Goal: Transaction & Acquisition: Purchase product/service

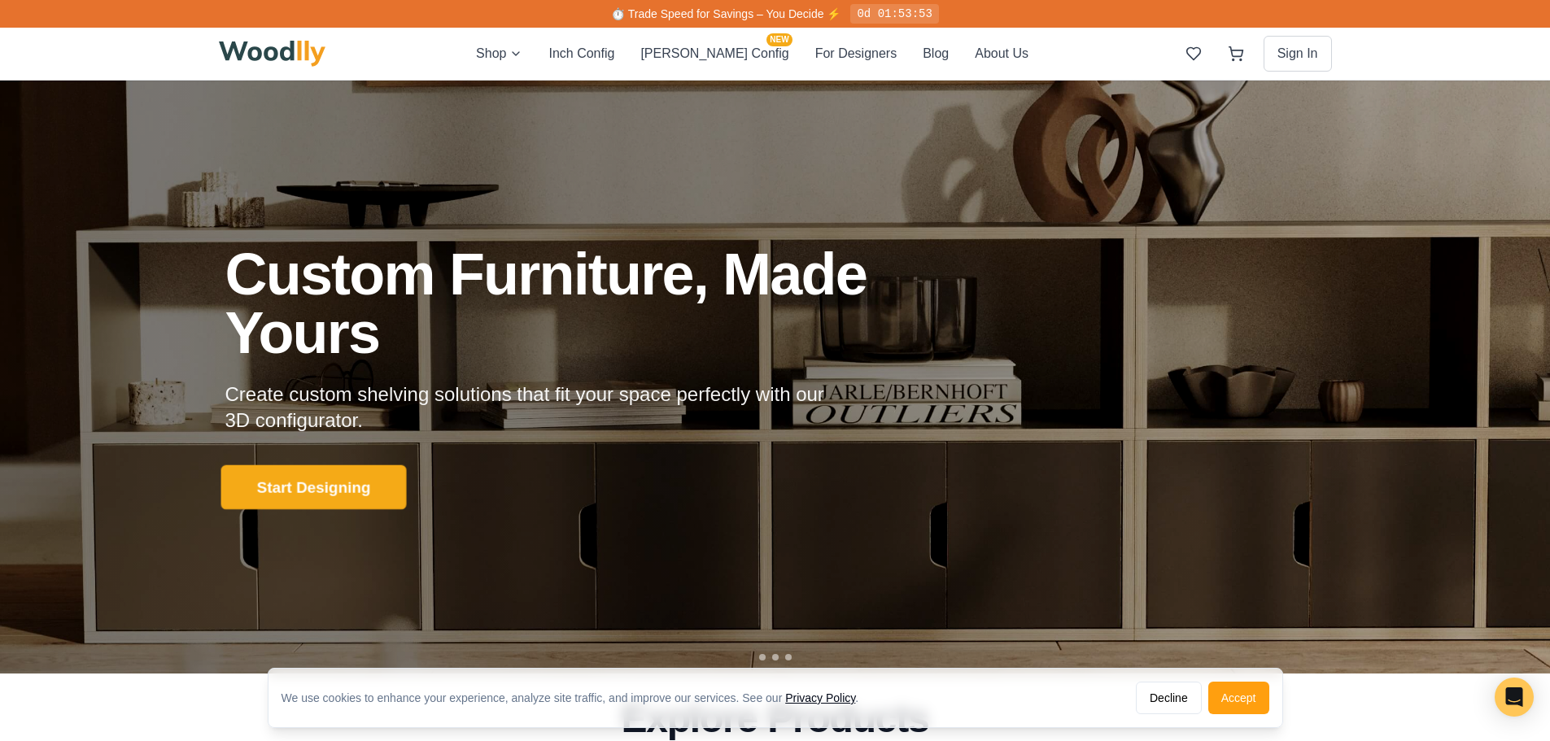
click at [337, 478] on button "Start Designing" at bounding box center [312, 487] width 185 height 45
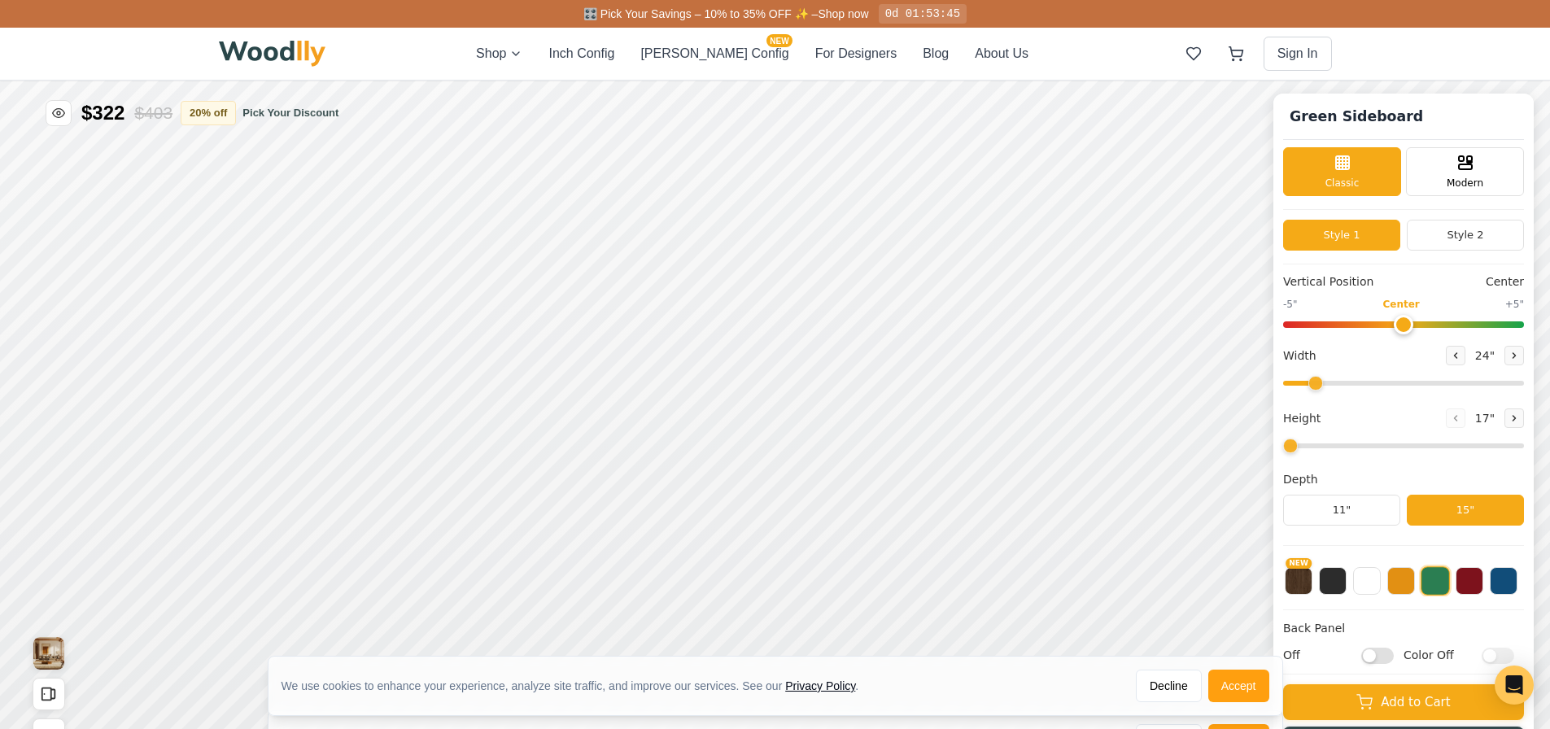
type input "56"
type input "2"
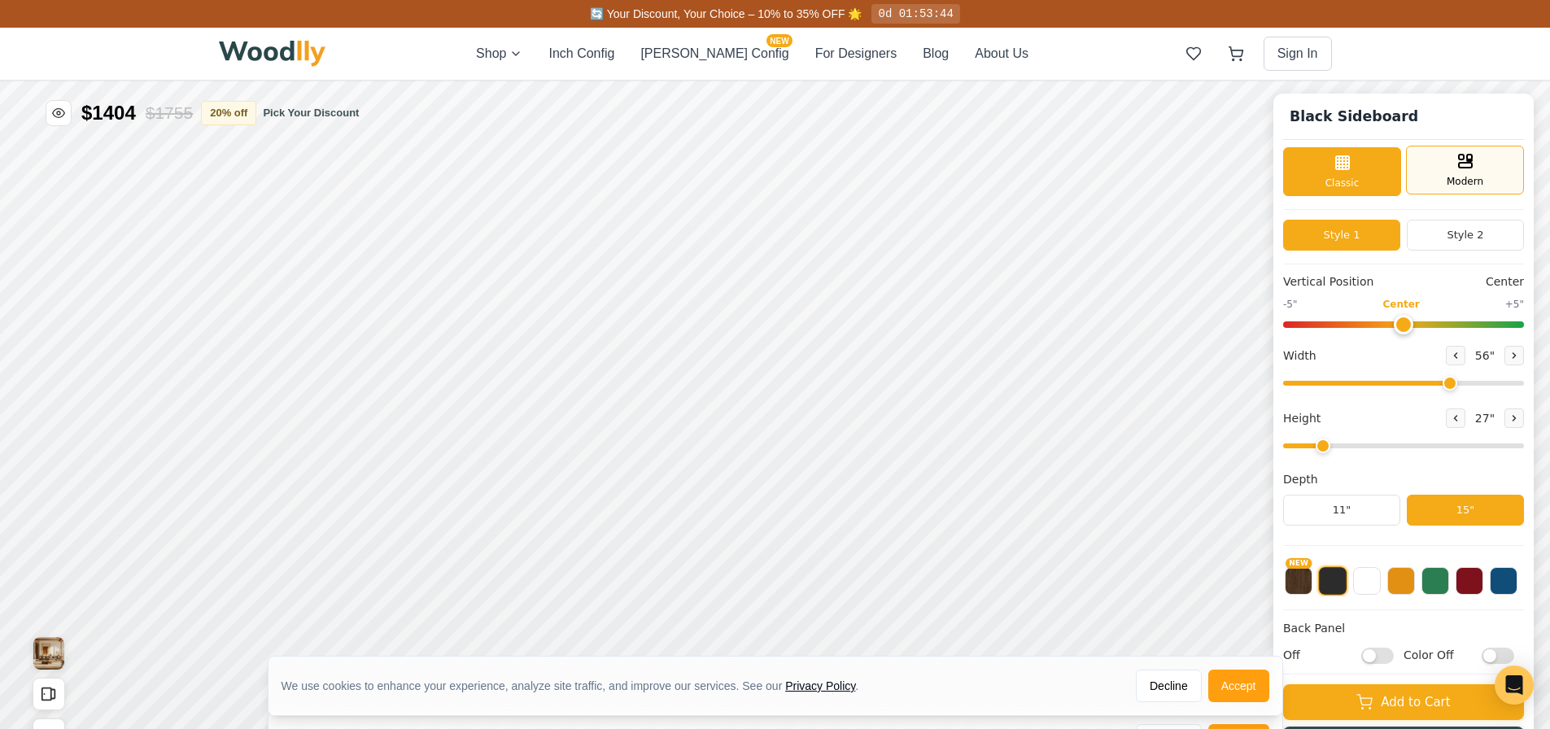
click at [1446, 178] on div "Modern" at bounding box center [1465, 170] width 118 height 49
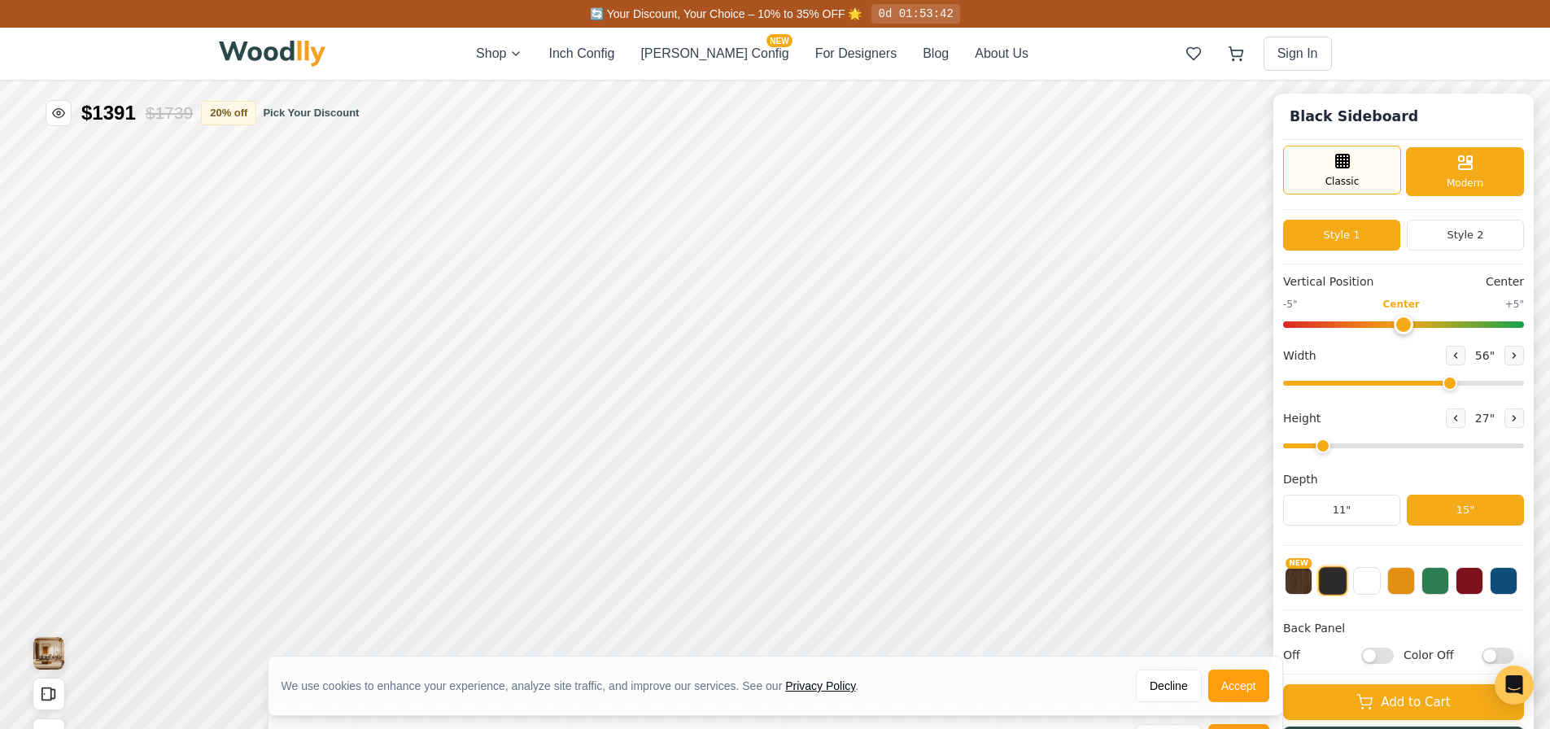
click at [1372, 166] on div "Classic" at bounding box center [1342, 170] width 118 height 49
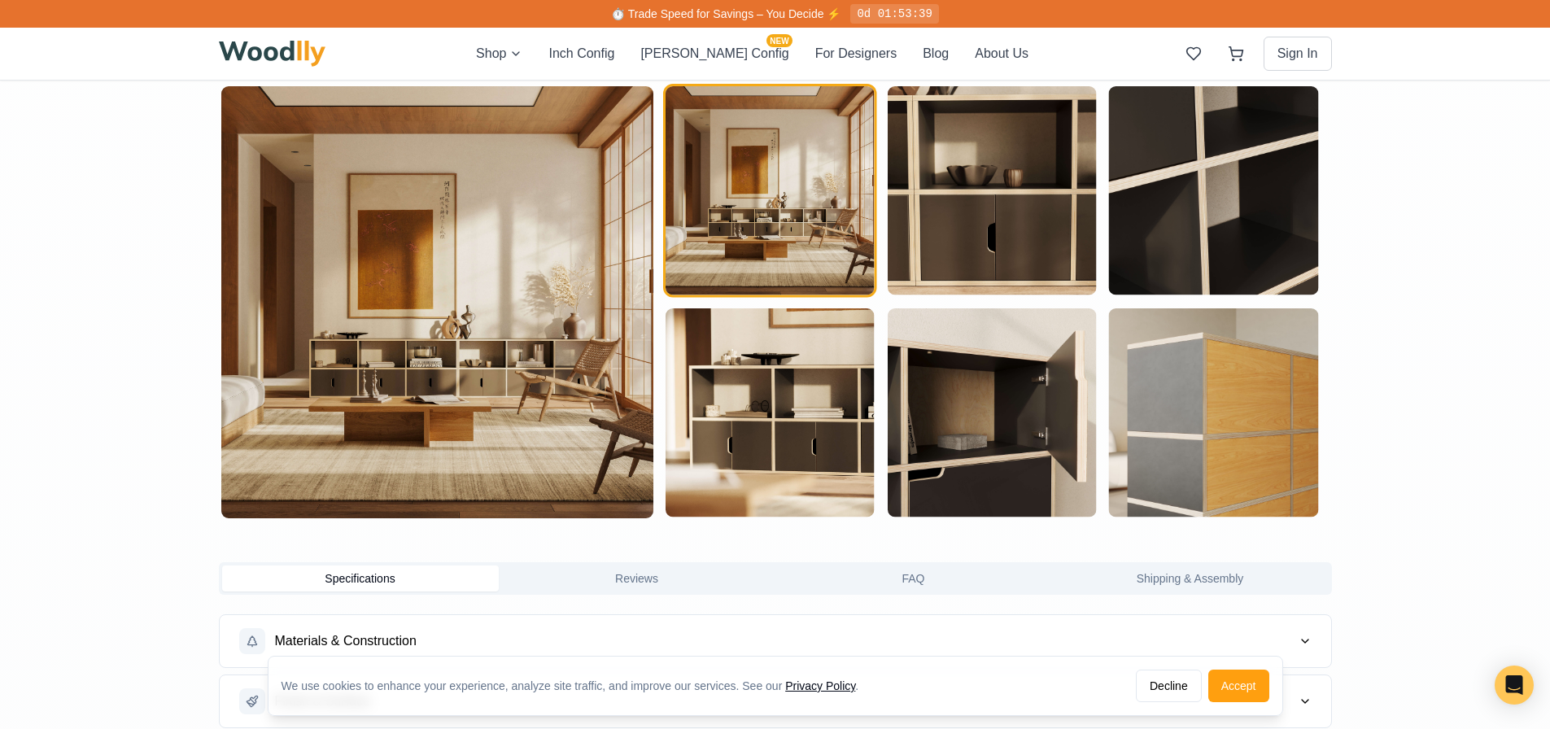
scroll to position [1220, 0]
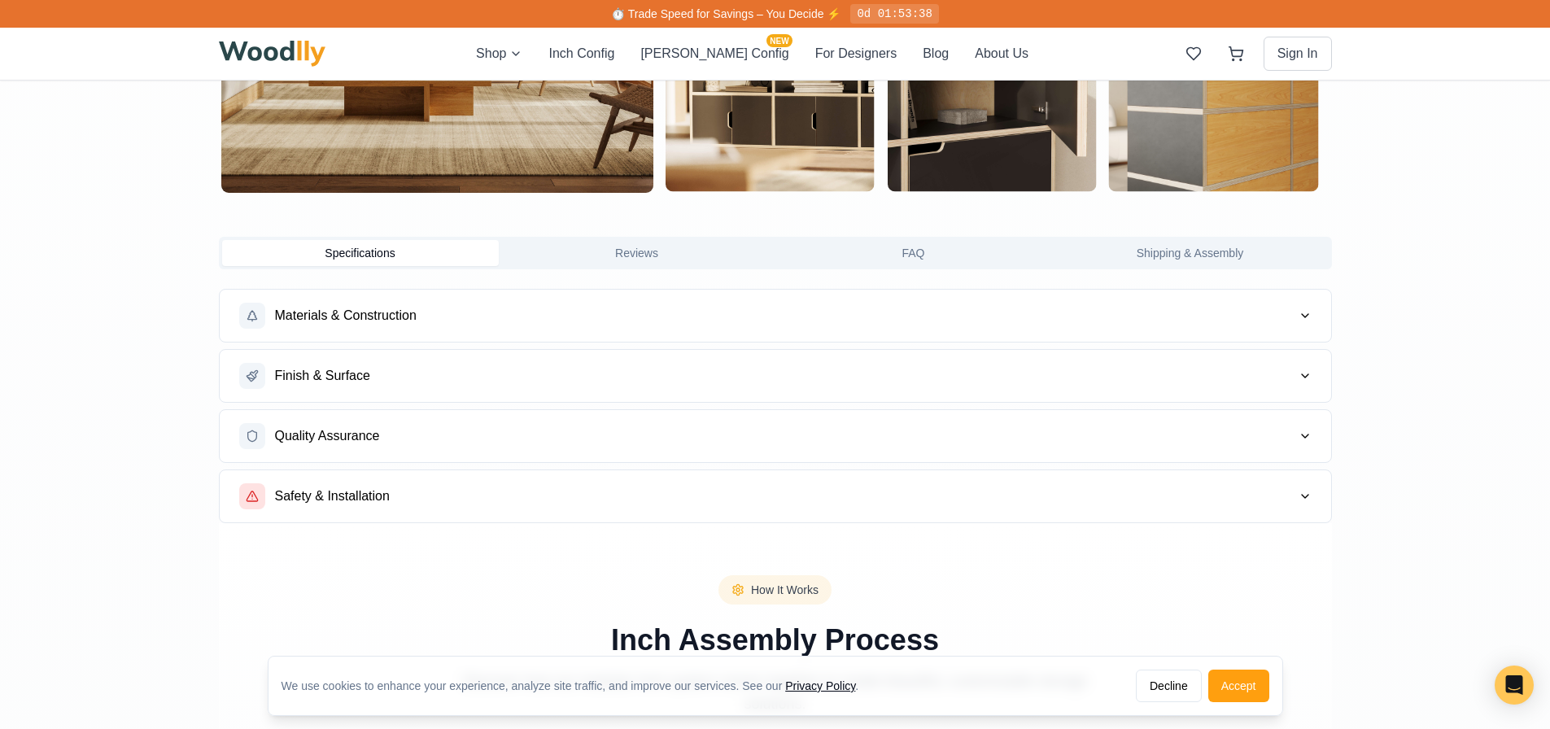
click at [1067, 324] on button "Materials & Construction" at bounding box center [775, 316] width 1111 height 52
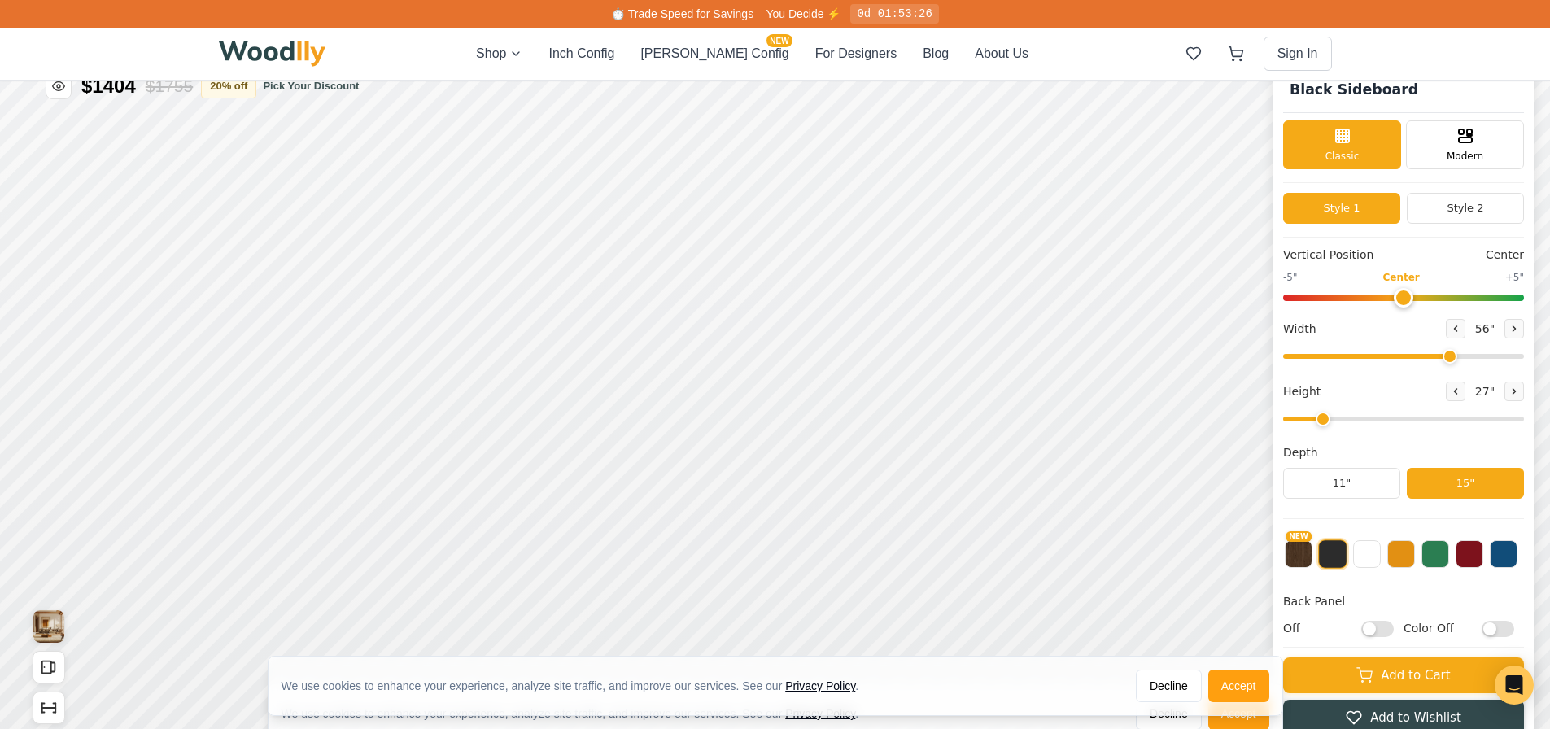
scroll to position [0, 0]
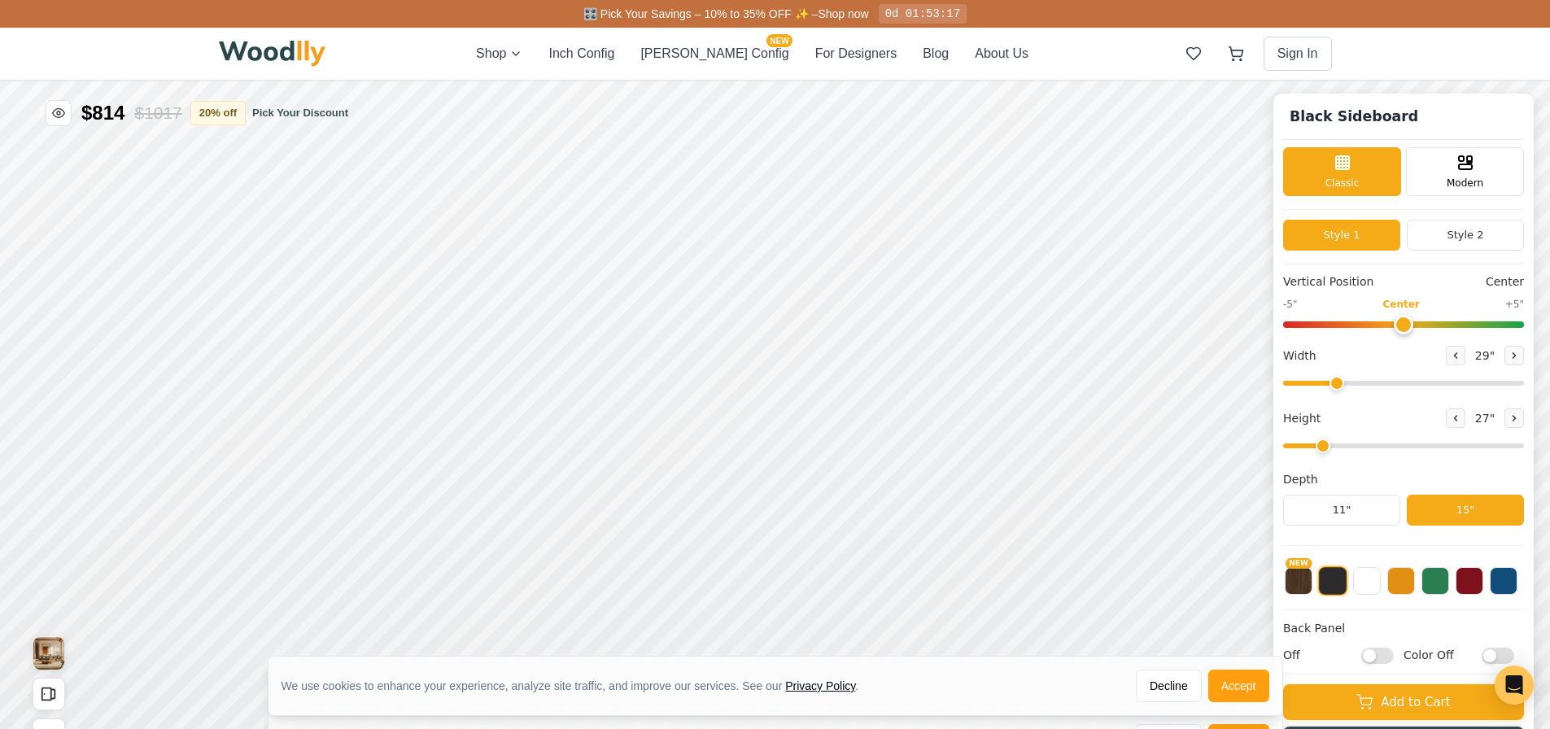
drag, startPoint x: 1450, startPoint y: 386, endPoint x: 1349, endPoint y: 390, distance: 101.8
type input "29"
click at [1349, 386] on input "range" at bounding box center [1403, 383] width 241 height 5
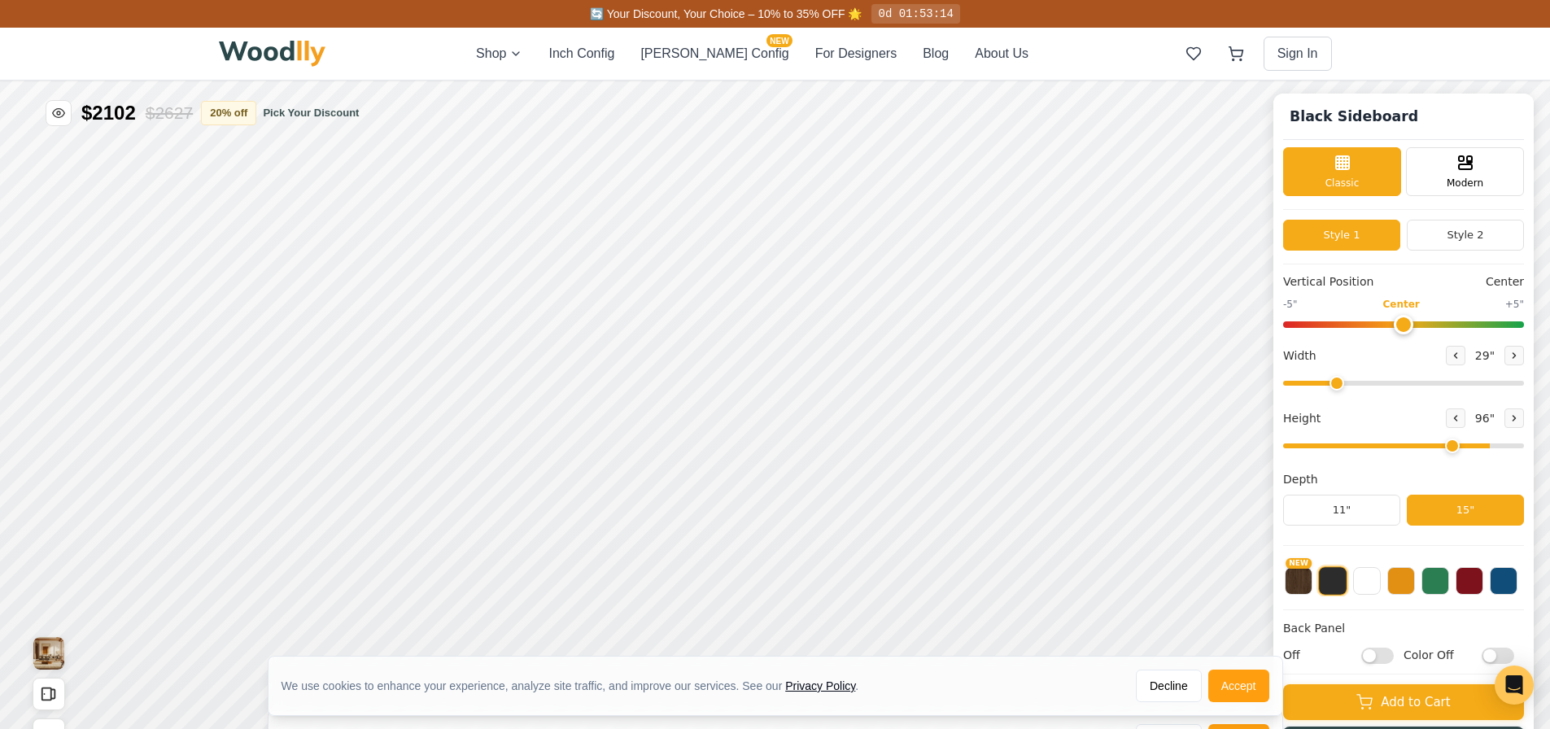
drag, startPoint x: 1332, startPoint y: 443, endPoint x: 1475, endPoint y: 445, distance: 142.4
click at [1475, 445] on input "range" at bounding box center [1403, 445] width 241 height 5
click at [1523, 414] on button at bounding box center [1514, 418] width 20 height 20
click at [1465, 425] on button at bounding box center [1455, 418] width 20 height 20
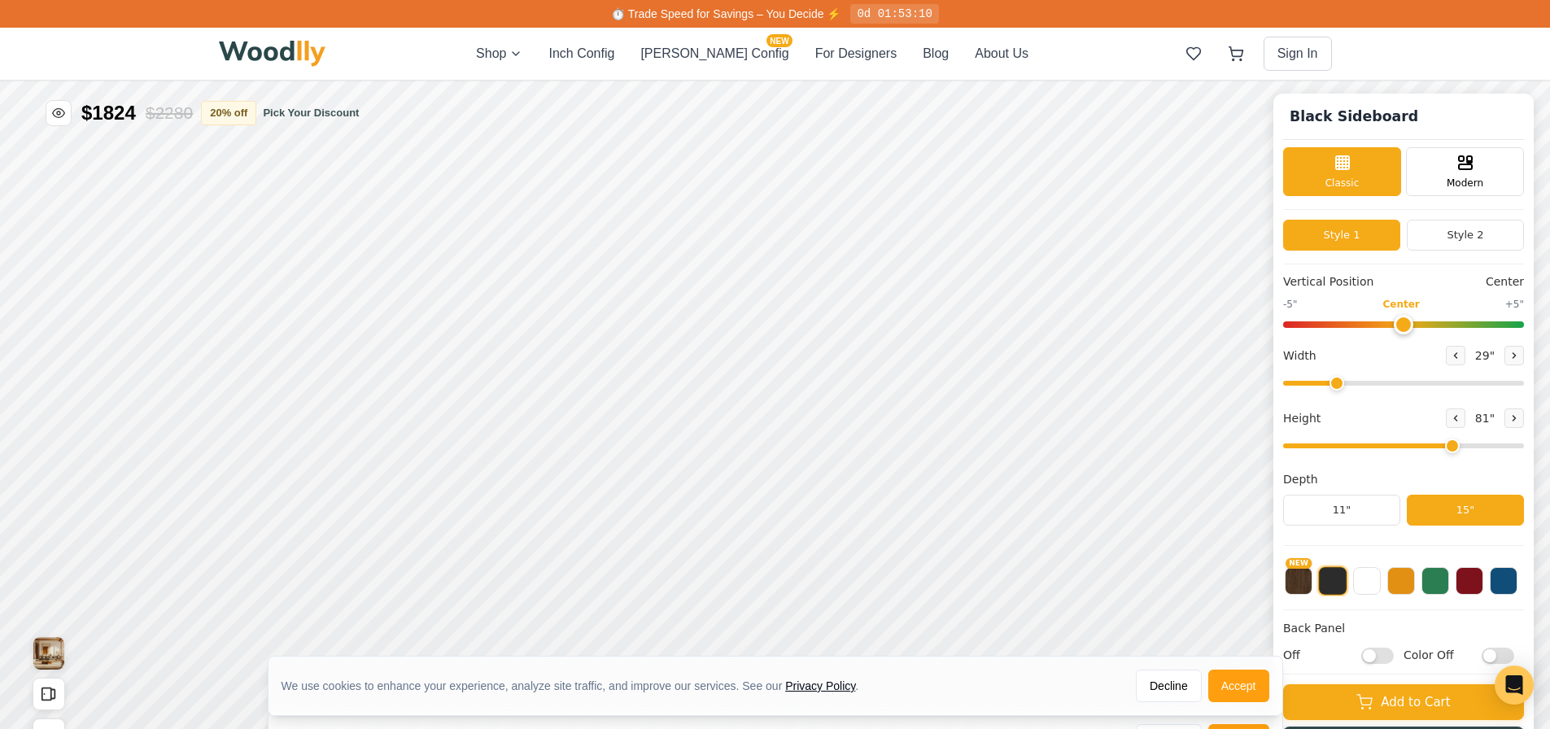
click at [1347, 585] on button at bounding box center [1332, 580] width 29 height 29
click at [1344, 582] on button at bounding box center [1332, 580] width 29 height 29
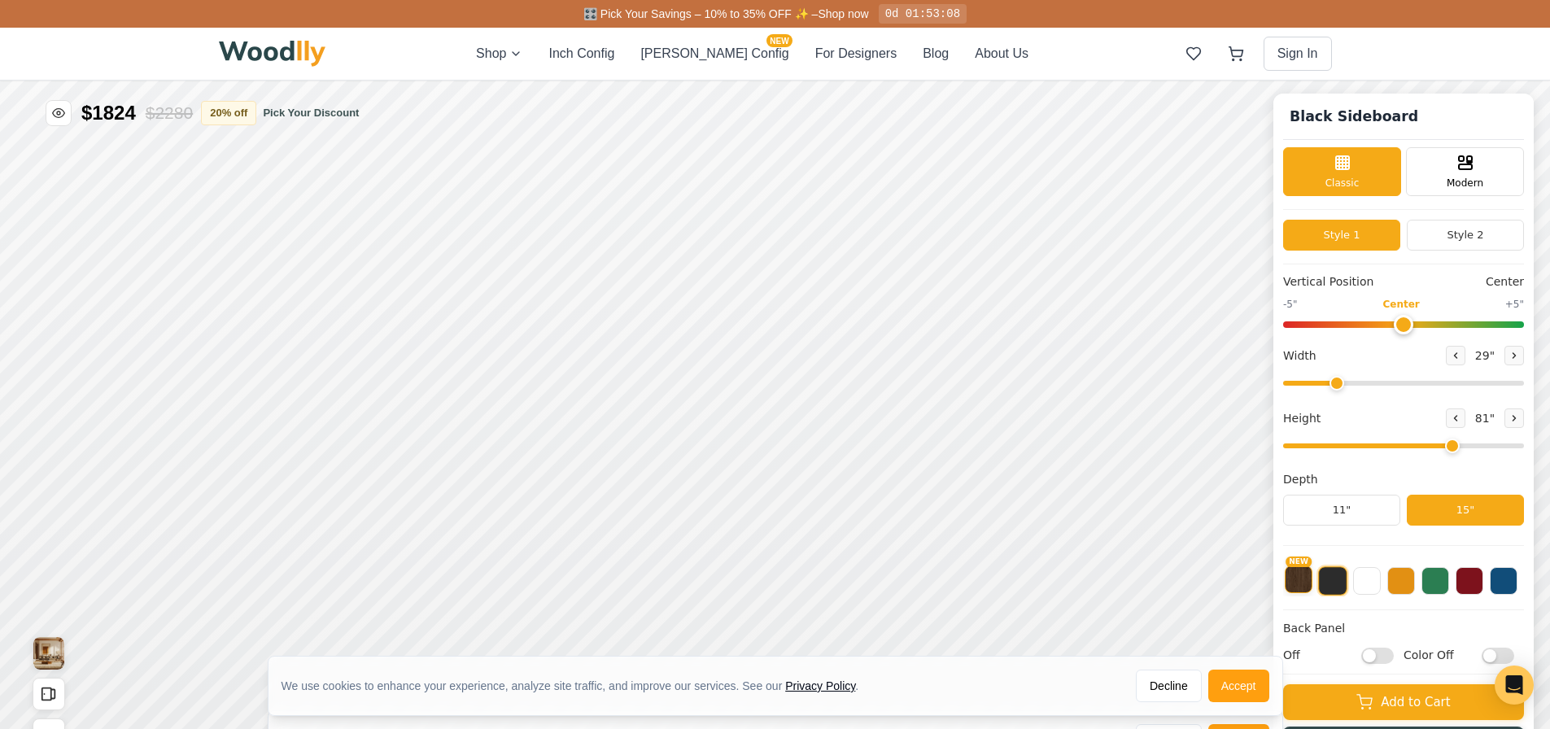
click at [1307, 590] on button "NEW" at bounding box center [1298, 579] width 28 height 28
click at [1339, 581] on button at bounding box center [1333, 579] width 28 height 28
click at [1511, 583] on button at bounding box center [1503, 579] width 28 height 28
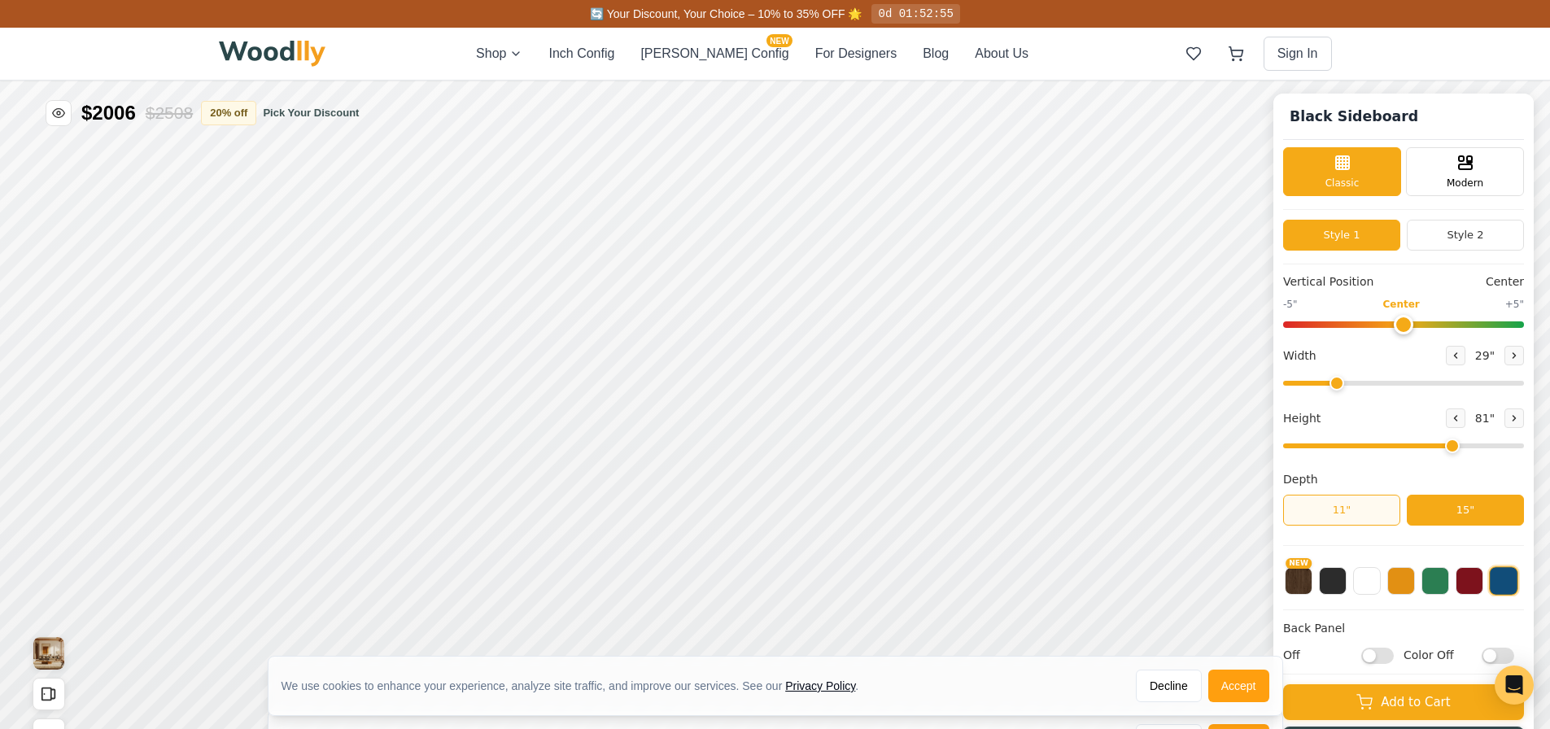
click at [1375, 513] on button "11"" at bounding box center [1341, 510] width 117 height 31
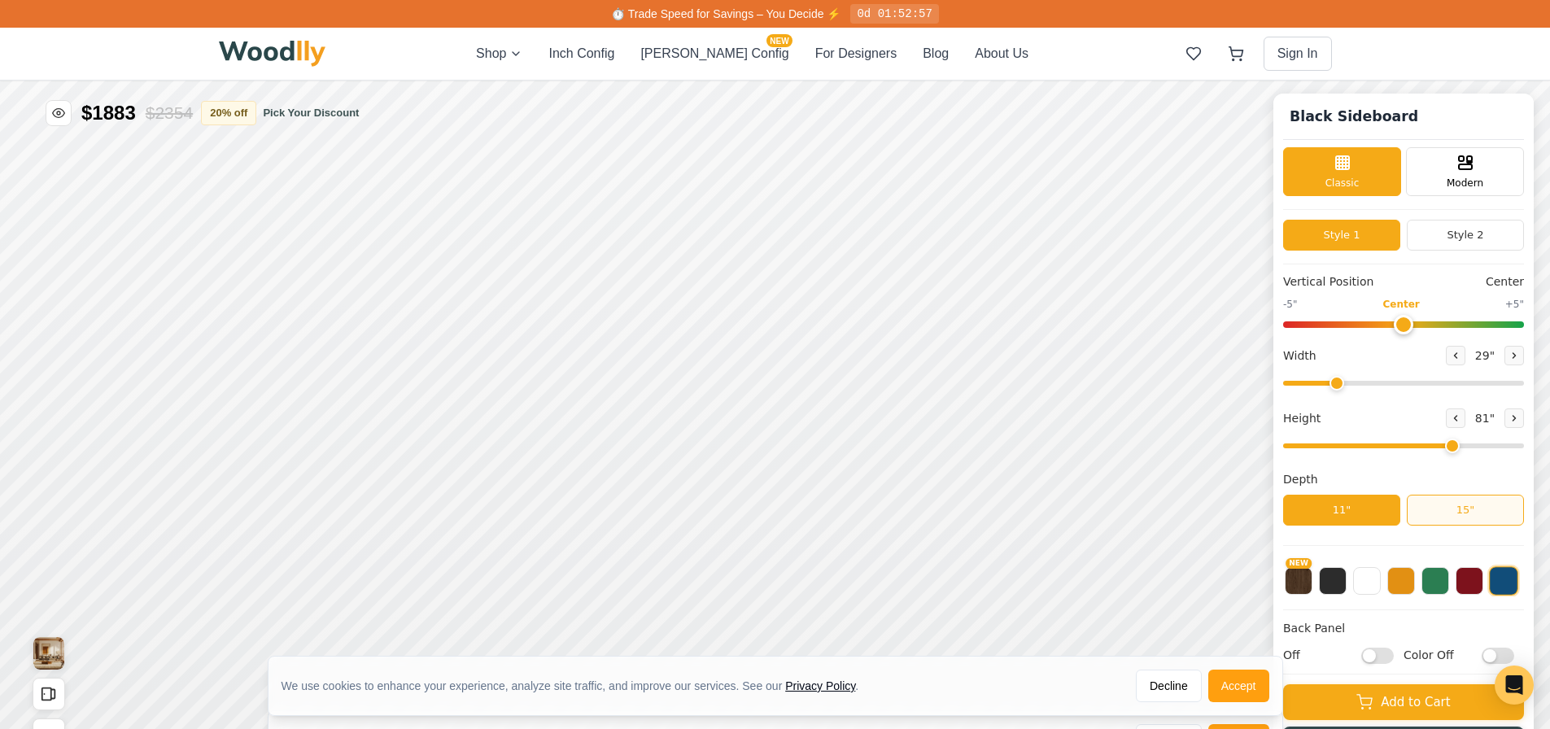
click at [1471, 513] on button "15"" at bounding box center [1464, 510] width 117 height 31
click at [1375, 513] on button "11"" at bounding box center [1341, 510] width 117 height 31
click at [1518, 425] on button at bounding box center [1514, 418] width 20 height 20
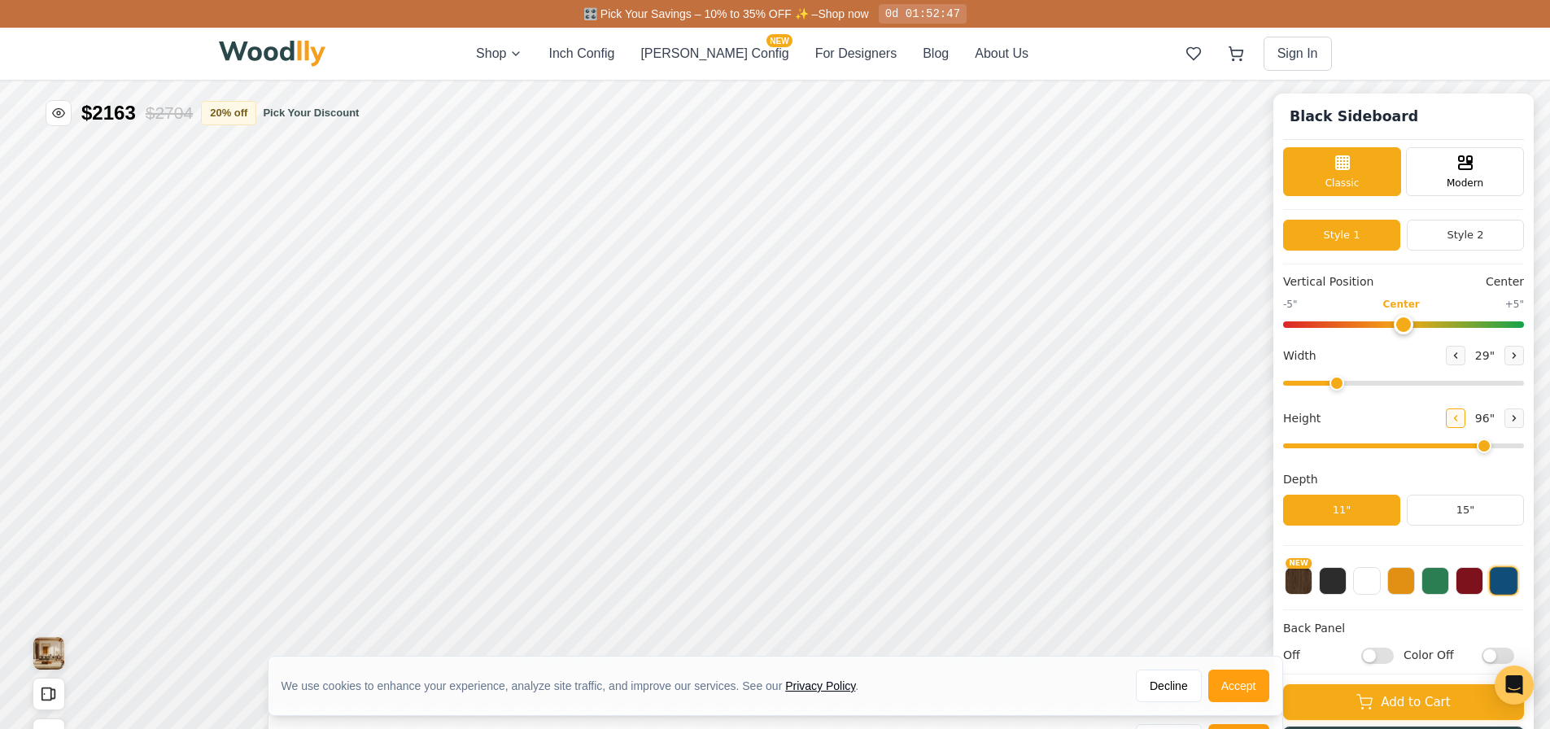
click at [1462, 425] on button at bounding box center [1455, 418] width 20 height 20
type input "6"
click at [1519, 360] on icon at bounding box center [1514, 356] width 10 height 10
type input "30"
click at [1517, 422] on icon at bounding box center [1514, 418] width 10 height 10
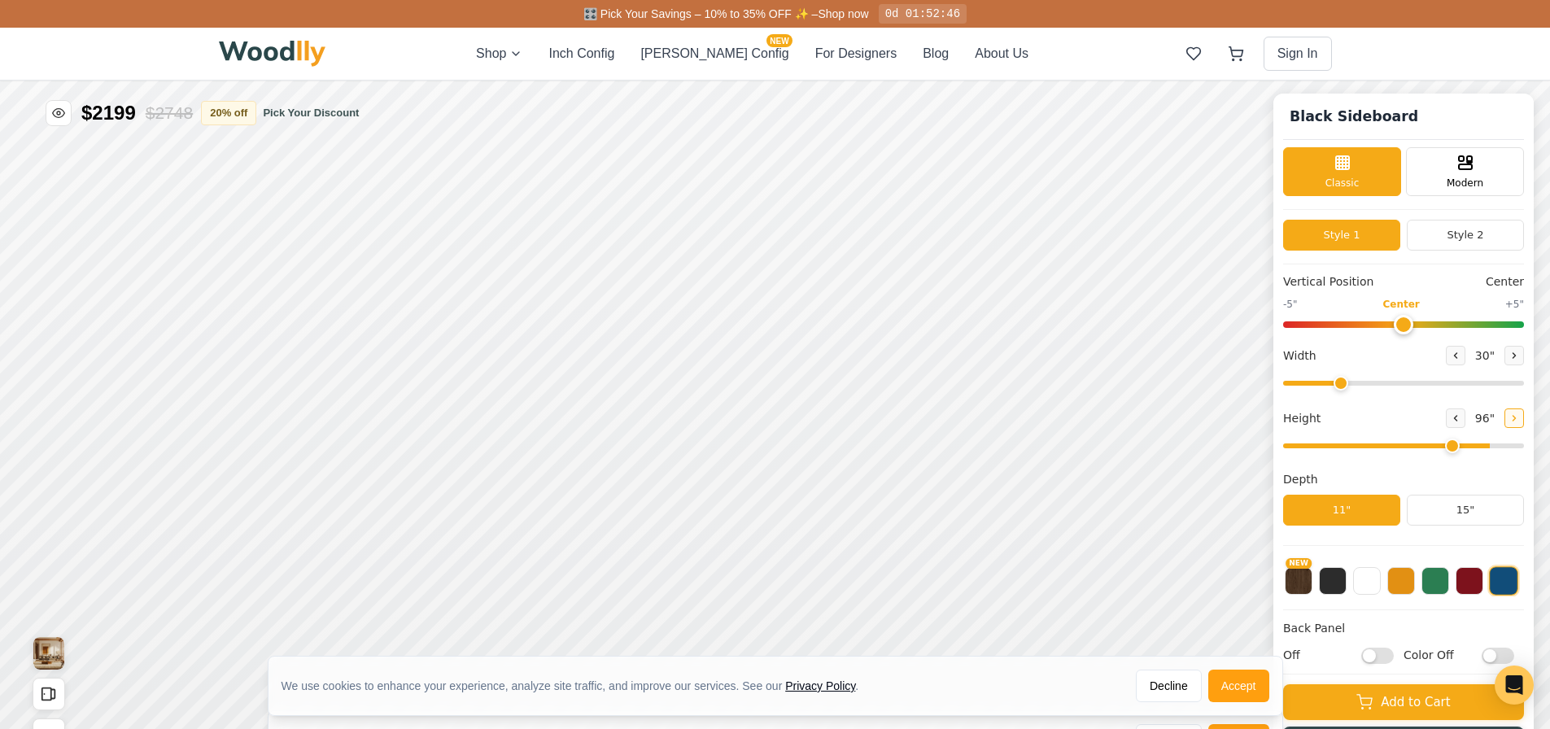
type input "7"
drag, startPoint x: 1425, startPoint y: 324, endPoint x: 1437, endPoint y: 324, distance: 12.2
click at [1437, 324] on input "range" at bounding box center [1403, 324] width 241 height 7
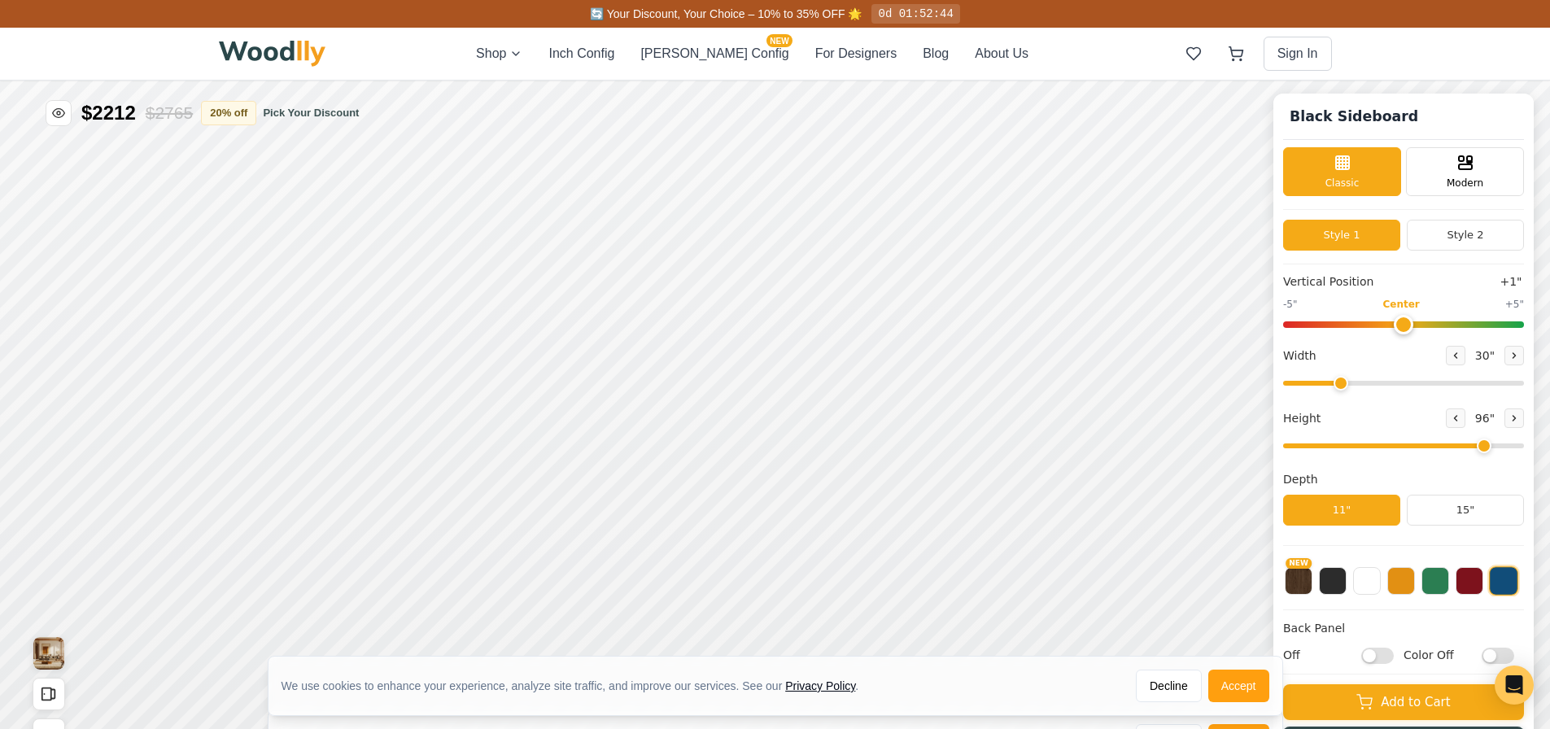
drag, startPoint x: 1437, startPoint y: 324, endPoint x: 1395, endPoint y: 323, distance: 42.3
click at [1395, 323] on input "range" at bounding box center [1403, 324] width 241 height 7
drag, startPoint x: 1395, startPoint y: 323, endPoint x: 1418, endPoint y: 325, distance: 22.8
type input "0"
click at [1418, 325] on input "range" at bounding box center [1403, 324] width 241 height 7
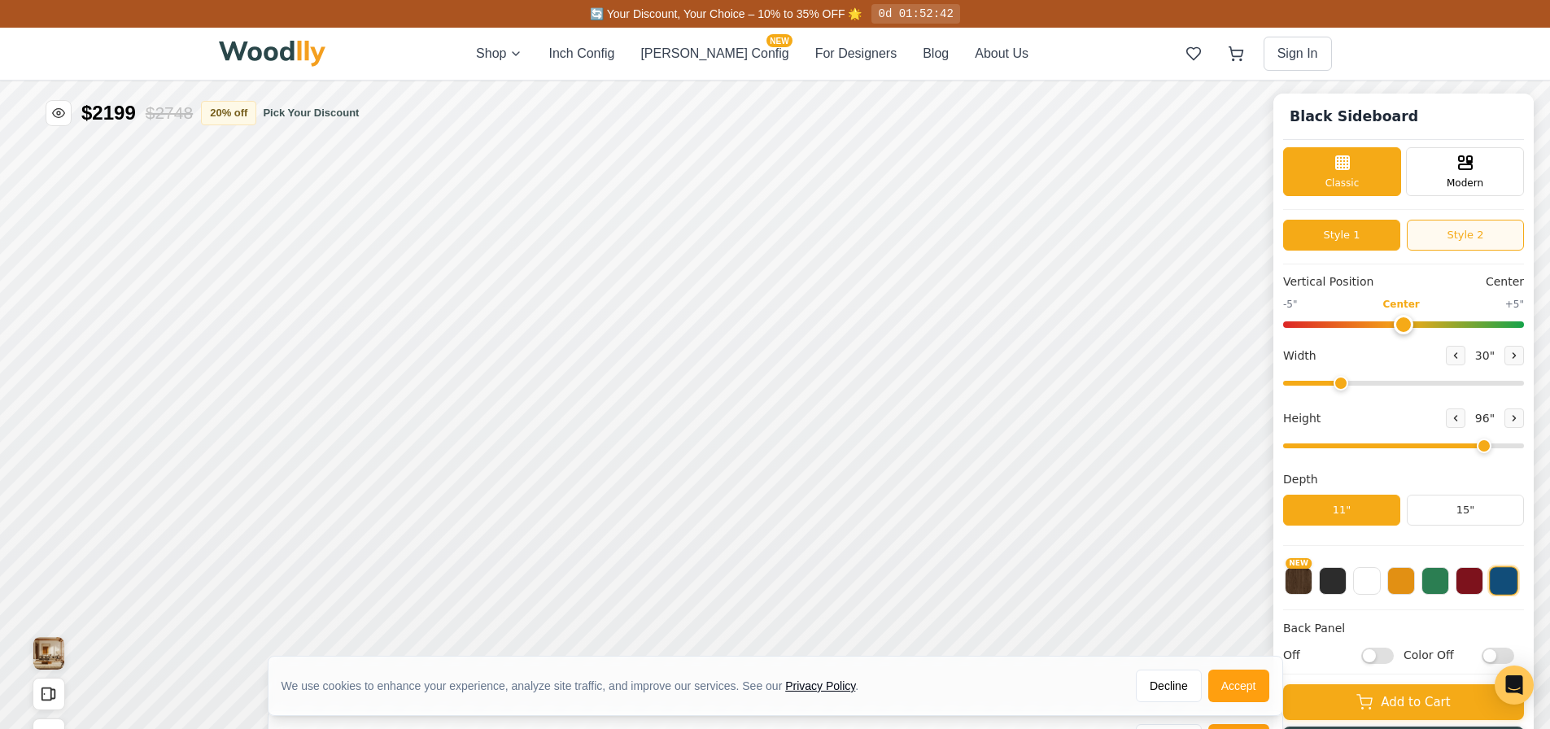
click at [1445, 238] on button "Style 2" at bounding box center [1464, 235] width 117 height 31
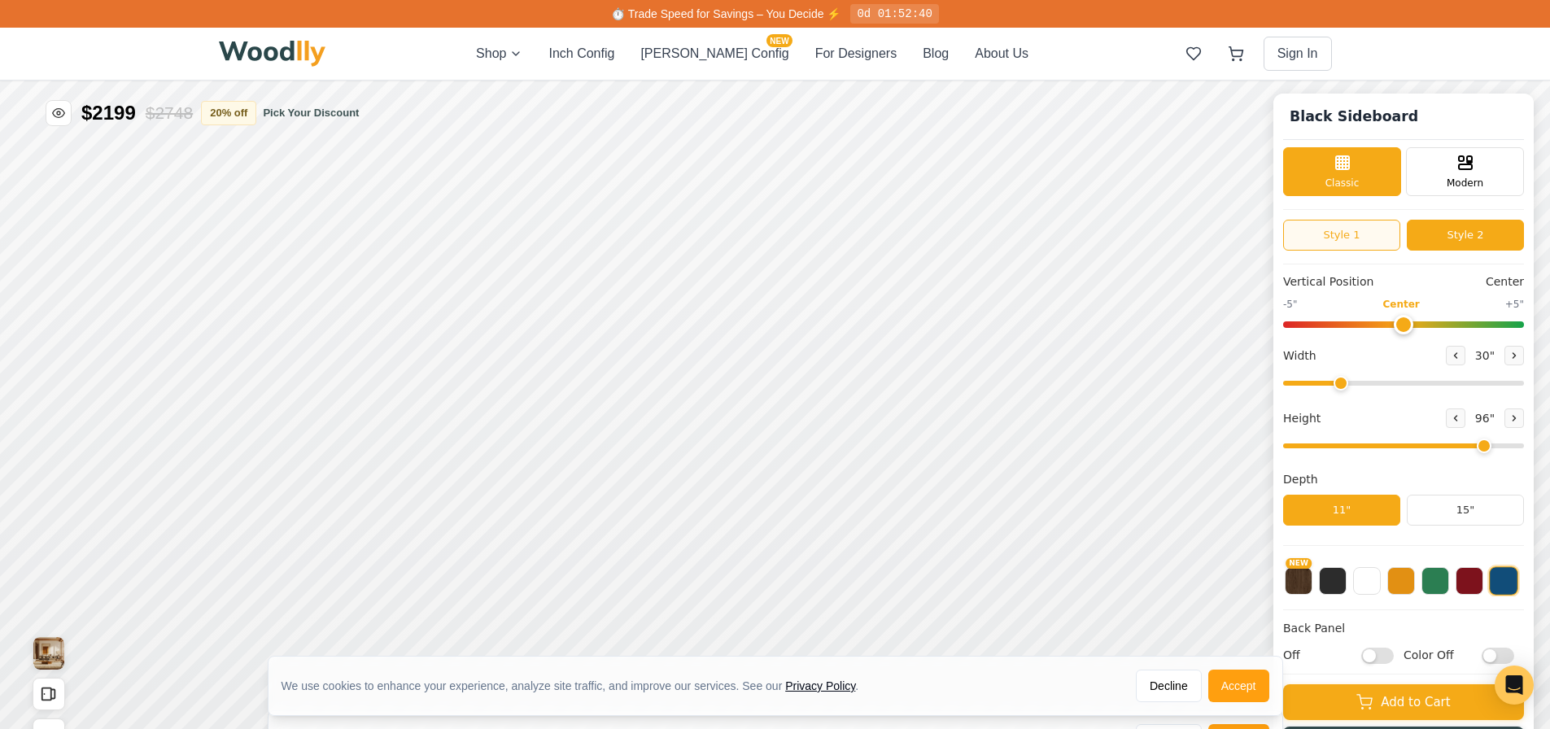
click at [1362, 233] on button "Style 1" at bounding box center [1341, 235] width 117 height 31
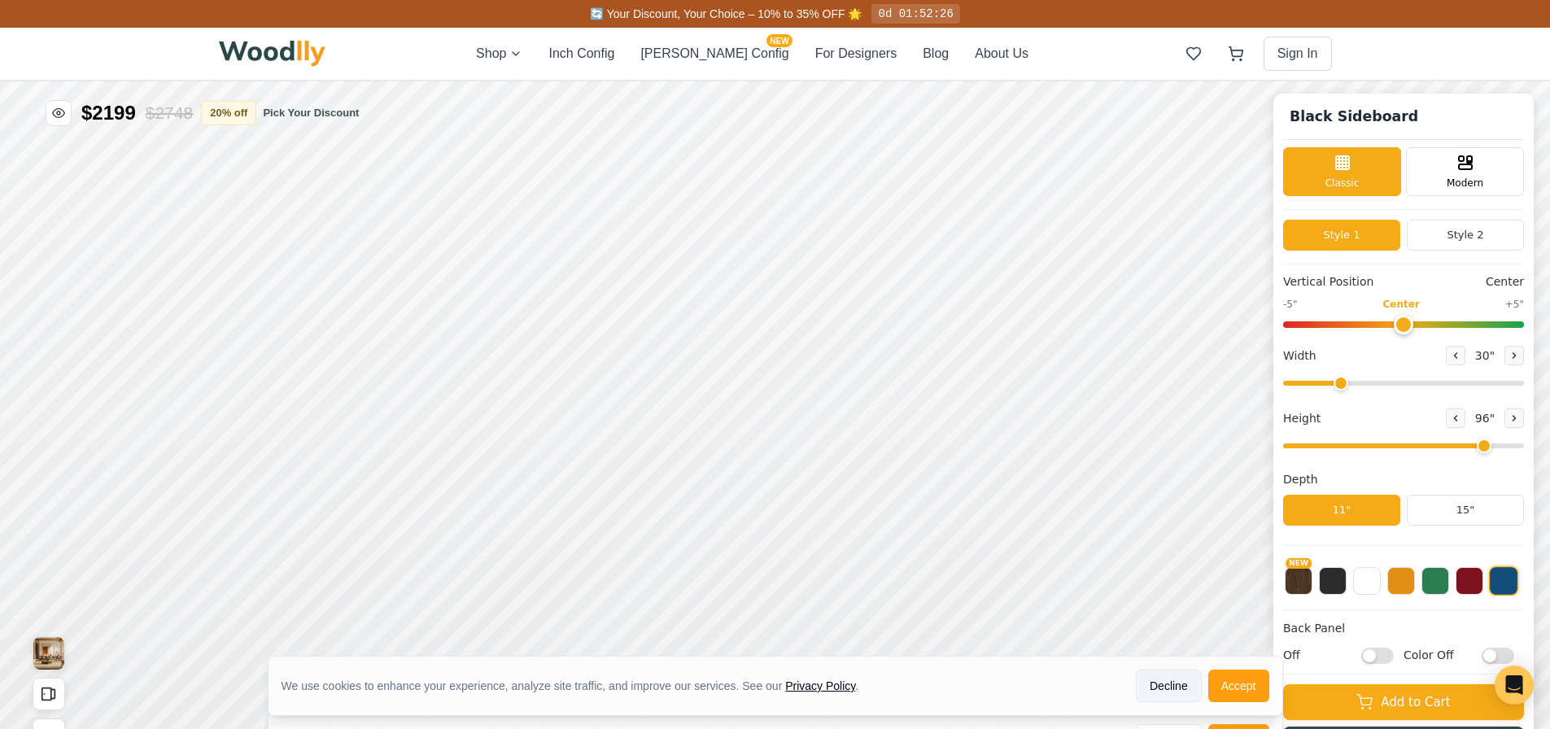
click at [1153, 678] on button "Decline" at bounding box center [1168, 685] width 66 height 33
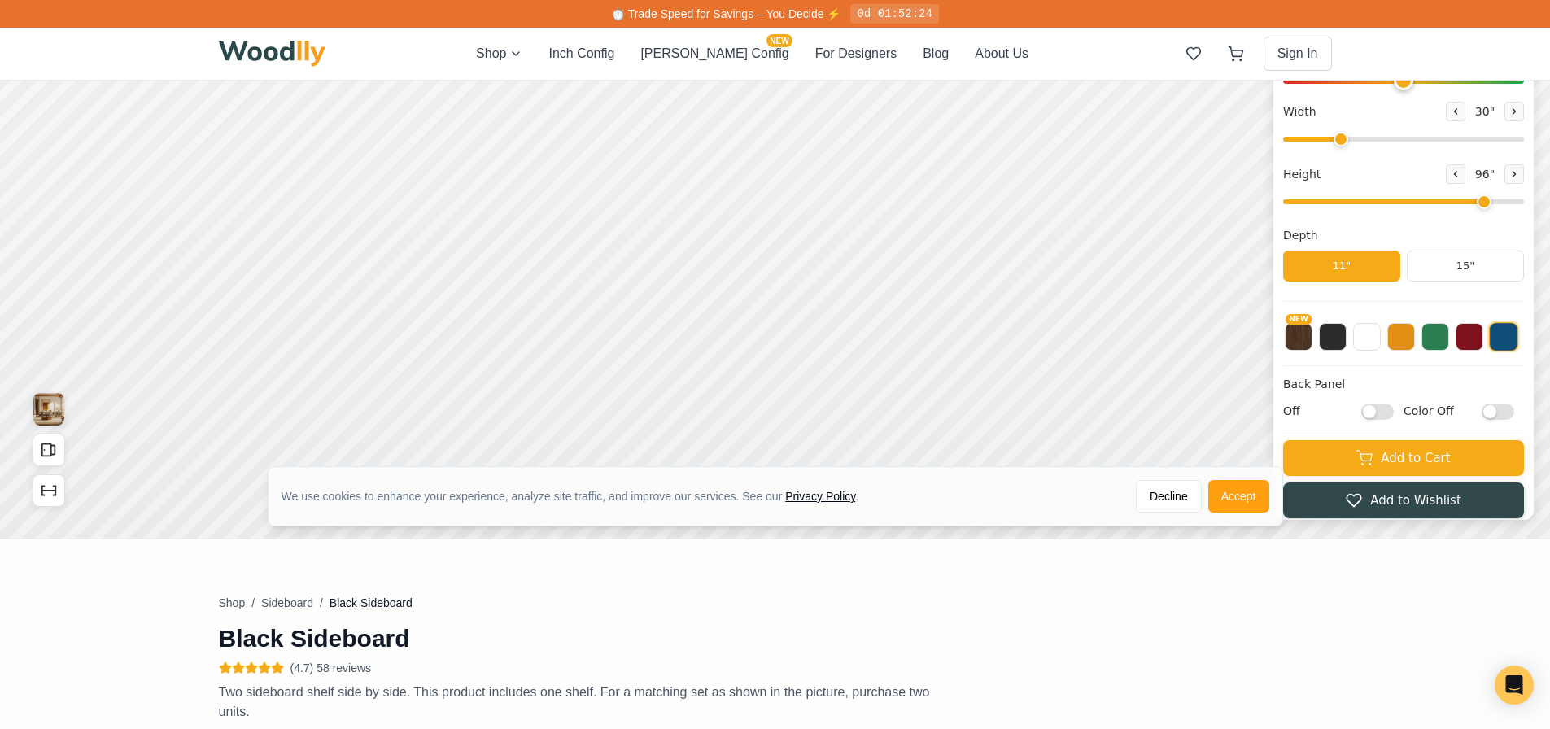
scroll to position [488, 0]
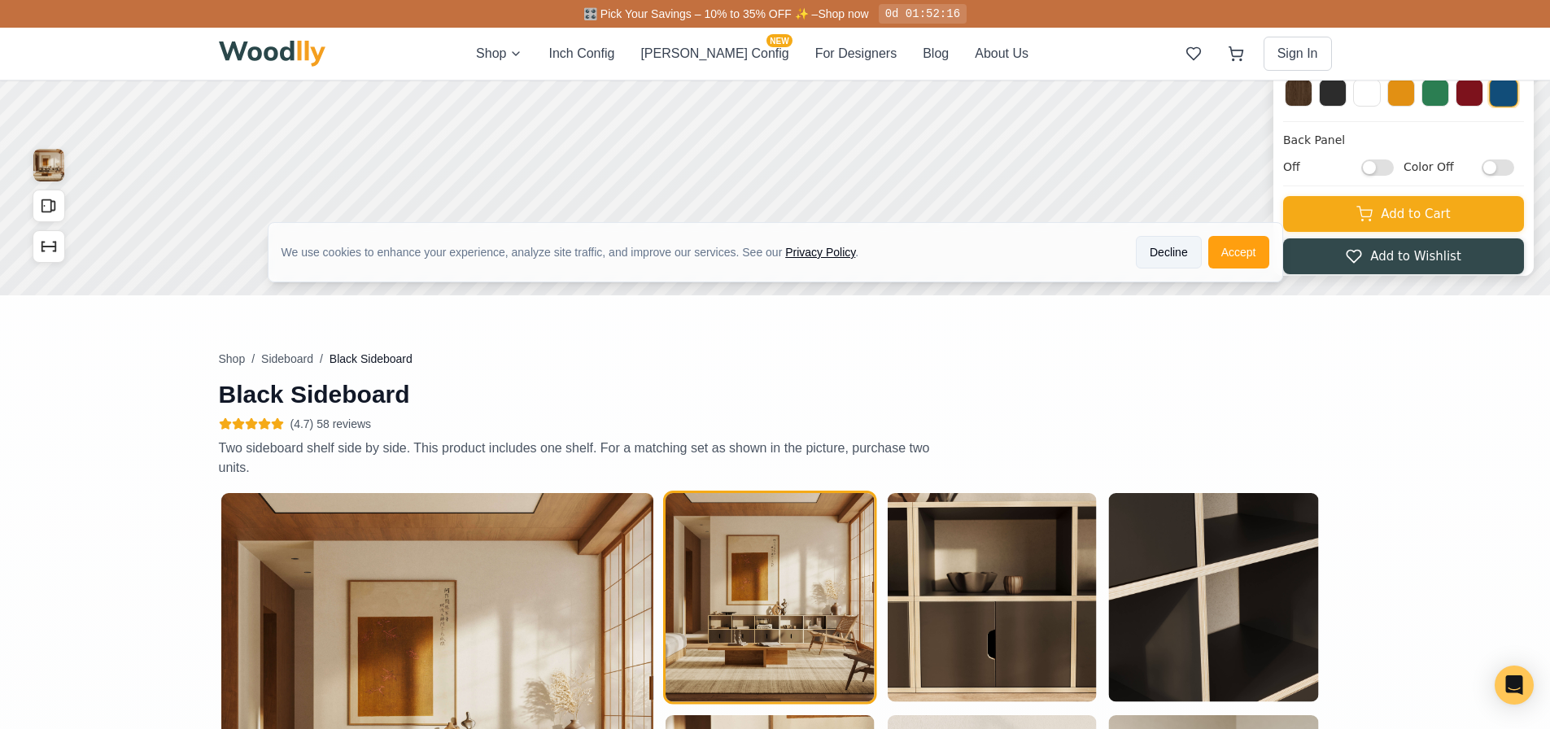
click at [1167, 257] on button "Decline" at bounding box center [1168, 252] width 66 height 33
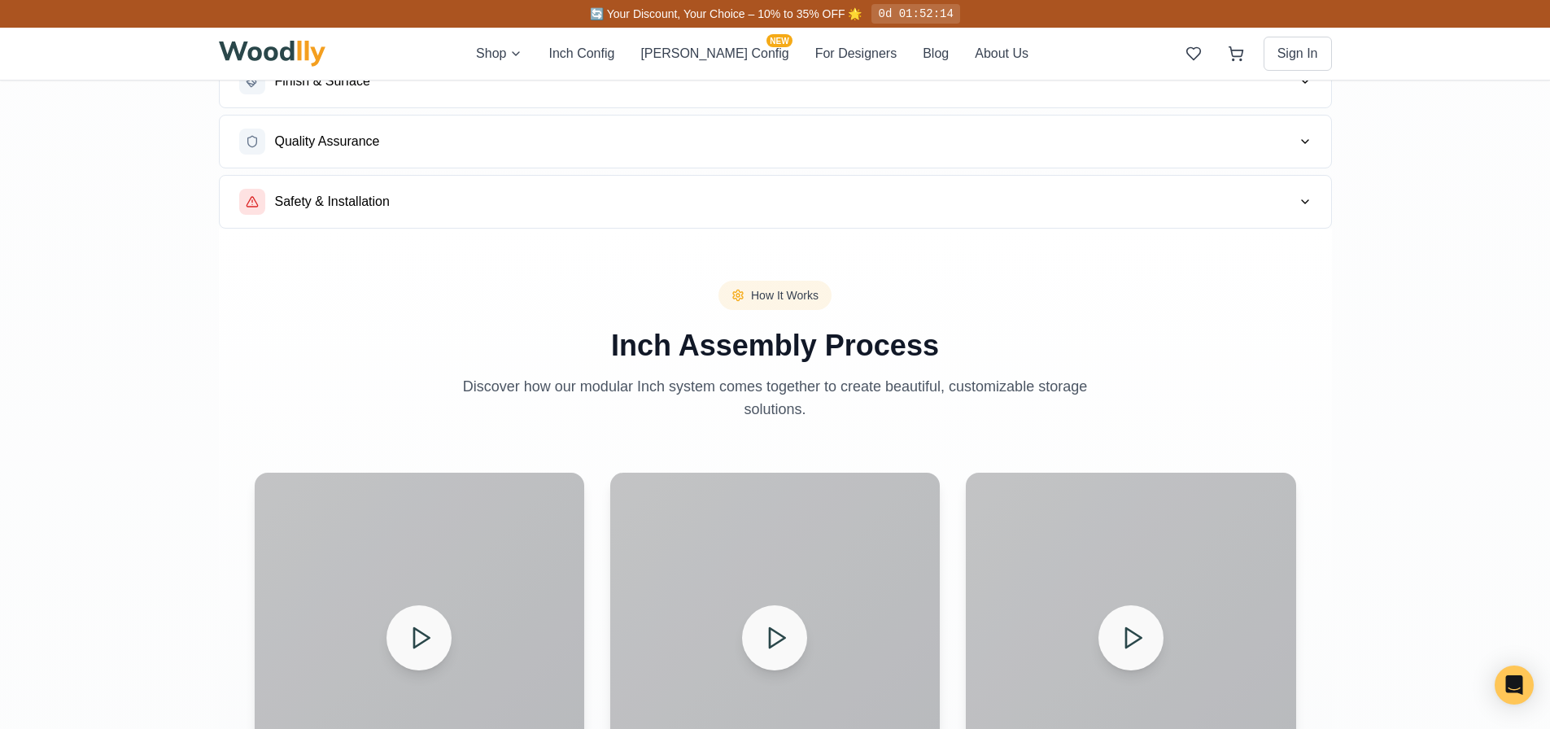
scroll to position [1220, 0]
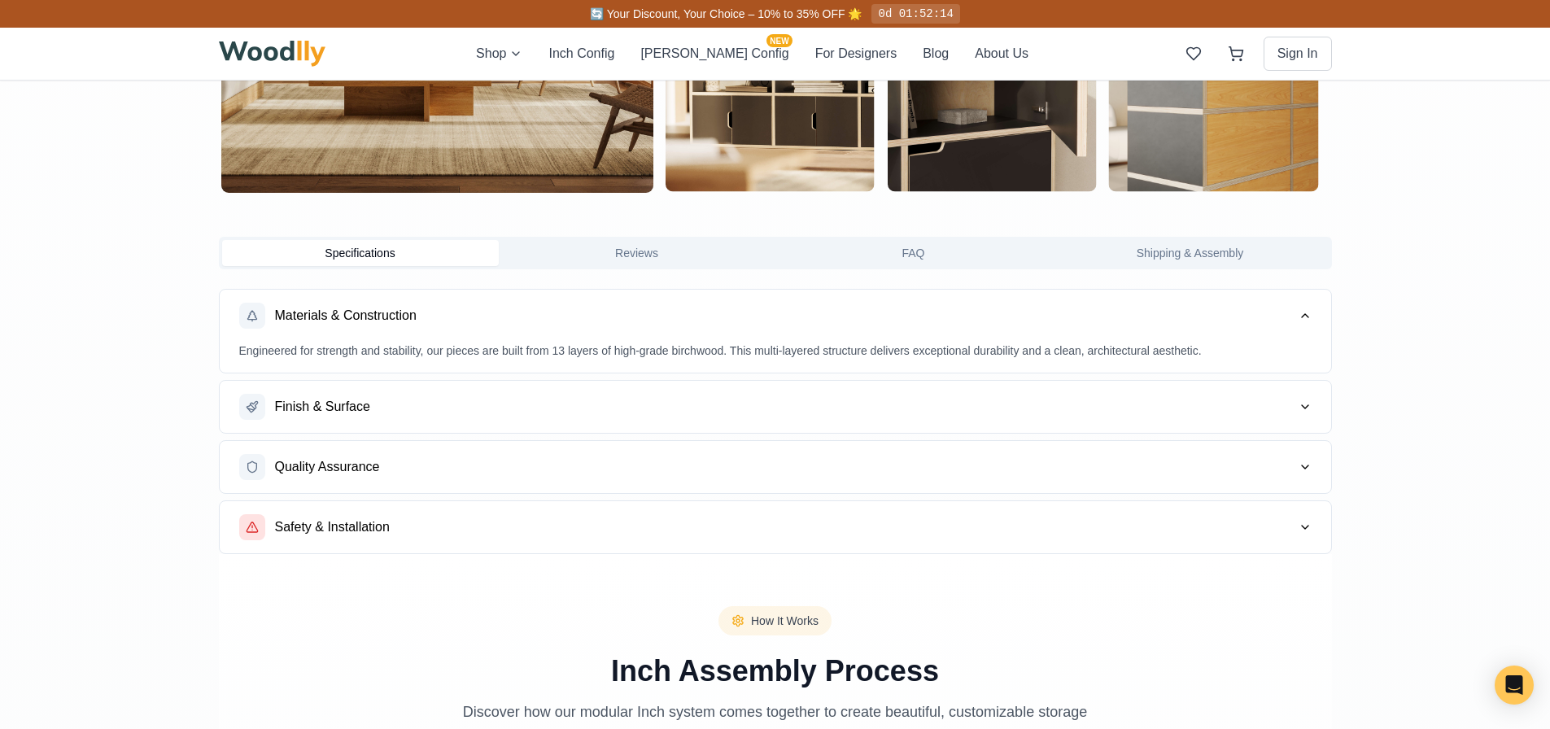
click at [511, 394] on button "Finish & Surface" at bounding box center [775, 407] width 1111 height 52
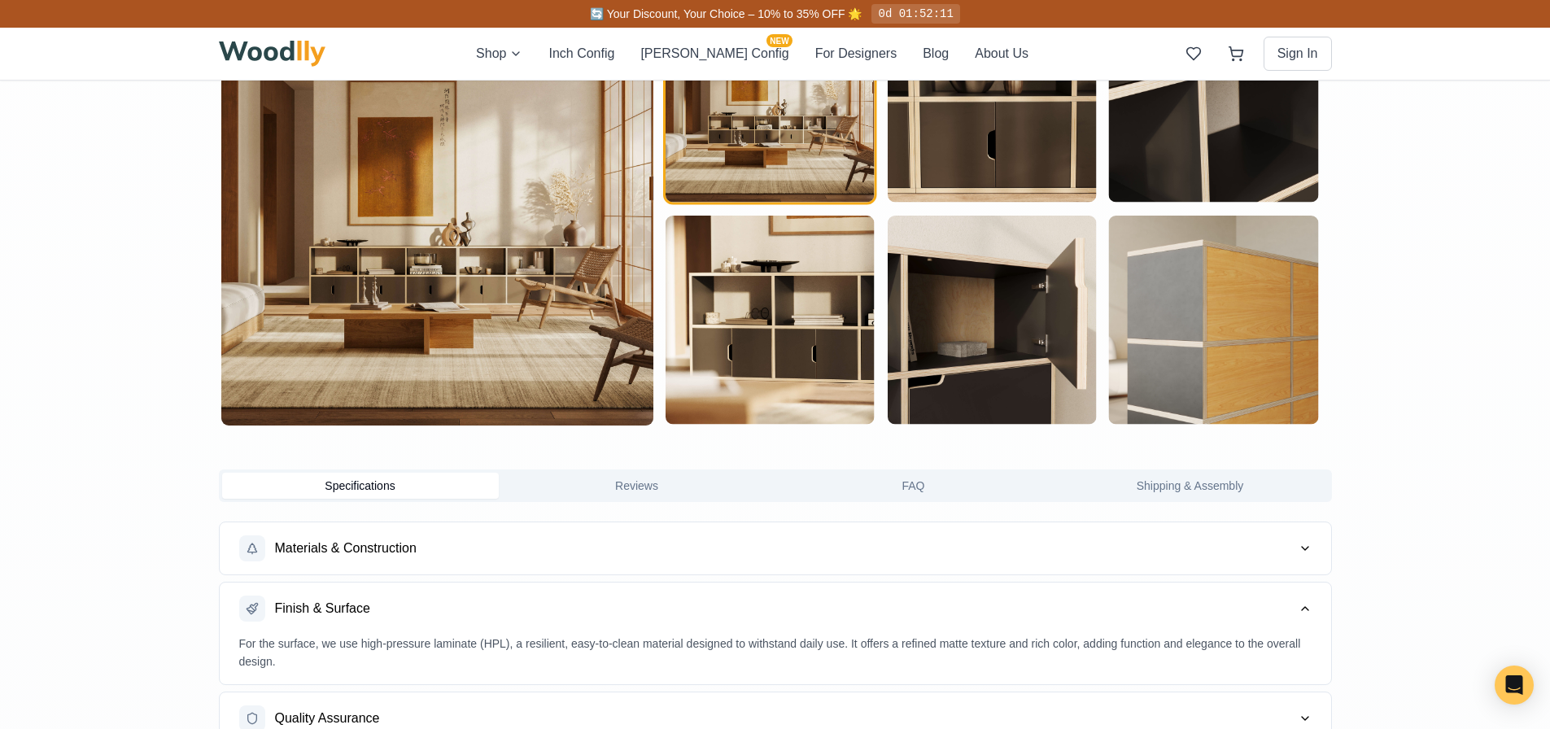
scroll to position [813, 0]
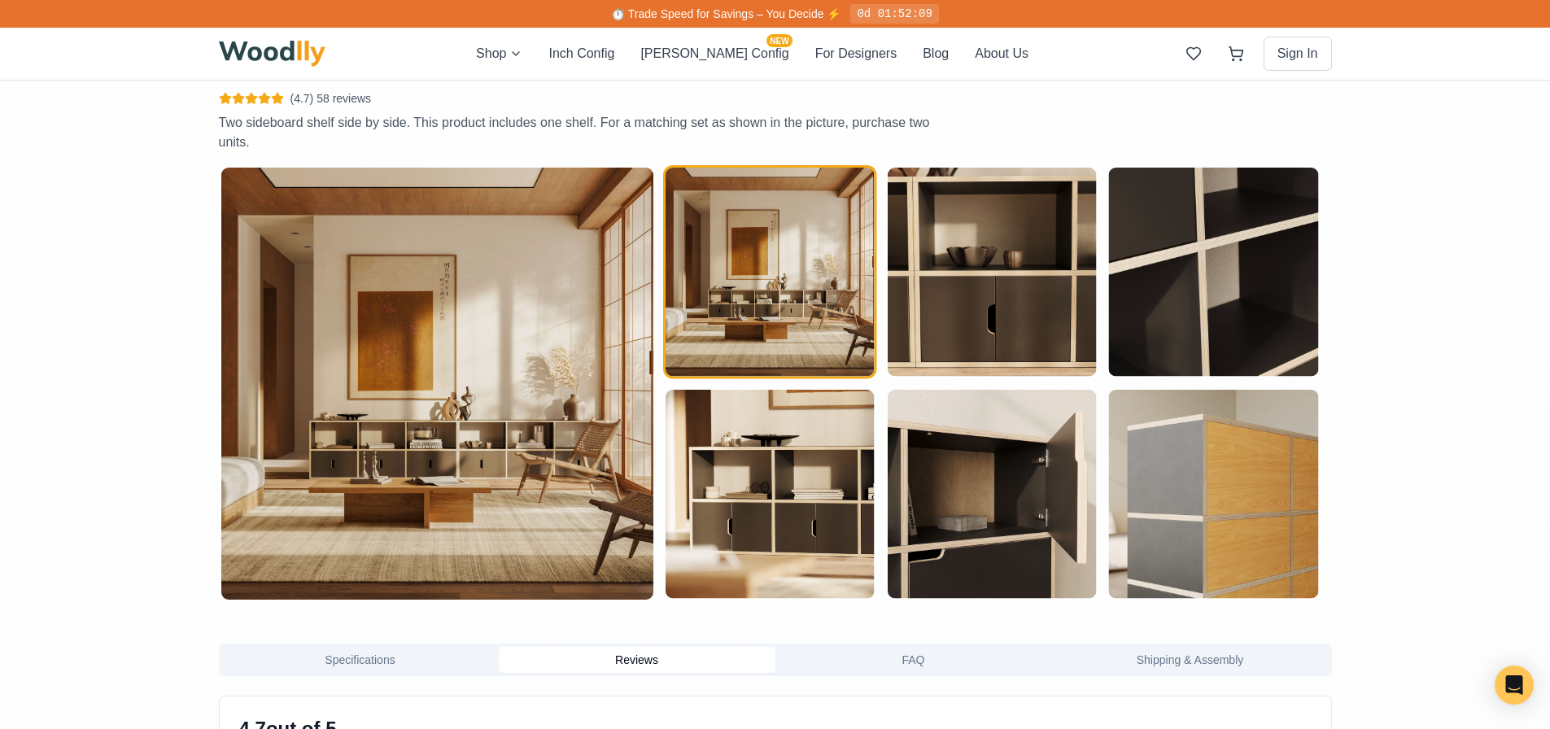
click at [653, 665] on button "Reviews" at bounding box center [637, 660] width 277 height 26
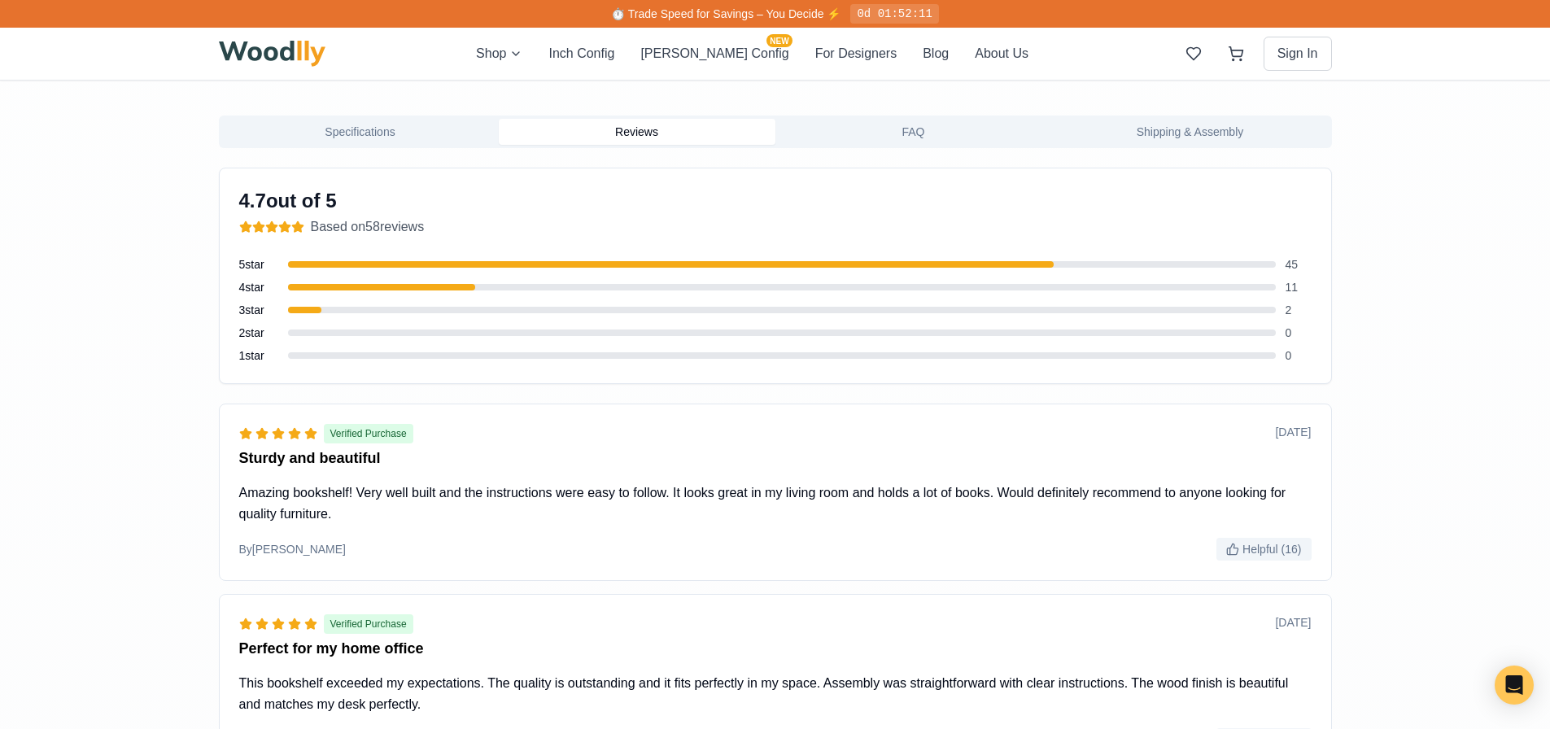
scroll to position [1464, 0]
